Goal: Find specific page/section: Find specific page/section

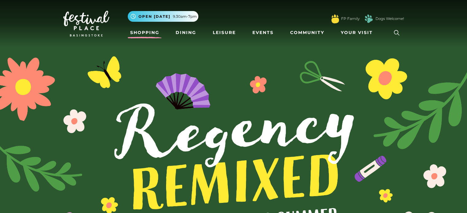
click at [151, 33] on link "Shopping" at bounding box center [145, 32] width 34 height 11
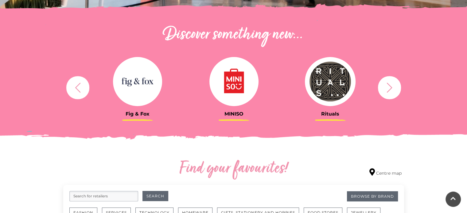
scroll to position [202, 0]
click at [387, 99] on div "Rituals [GEOGRAPHIC_DATA] Søstrene Grene Kushti Comics Fig & Fox MINISO" at bounding box center [234, 87] width 350 height 76
click at [396, 90] on button "button" at bounding box center [389, 87] width 23 height 23
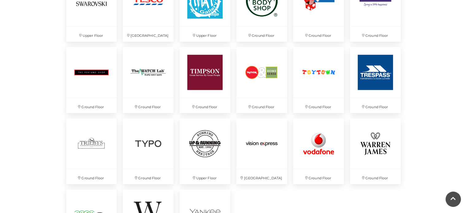
scroll to position [1557, 0]
